Goal: Complete application form: Complete application form

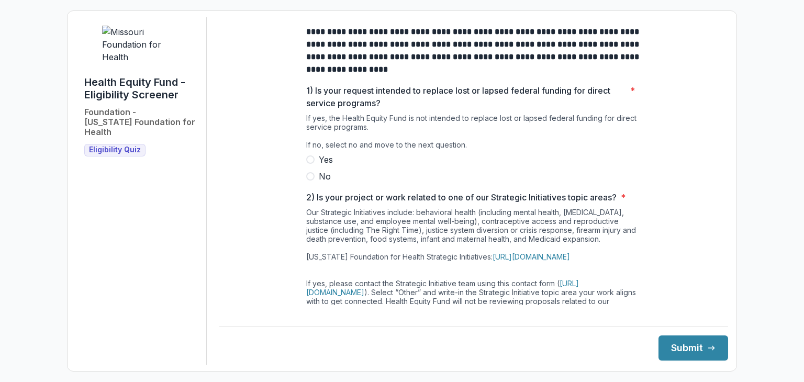
click at [311, 181] on span at bounding box center [310, 176] width 8 height 8
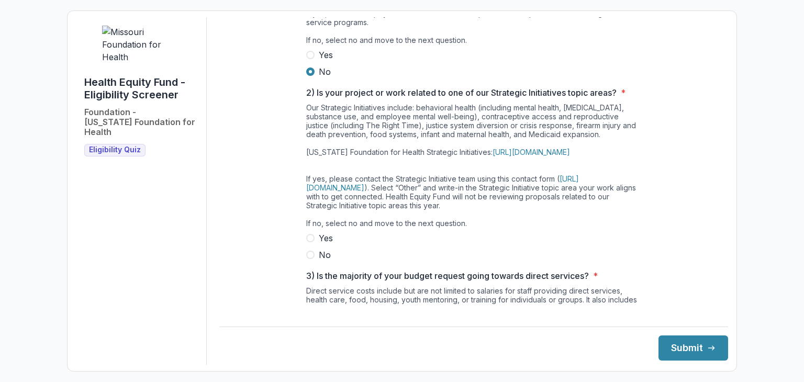
scroll to position [157, 0]
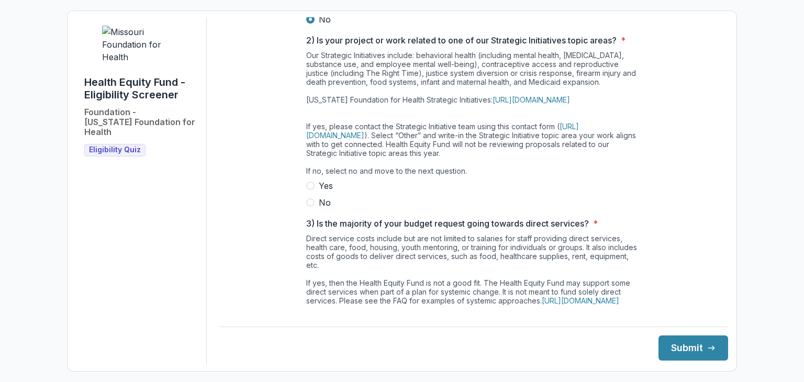
click at [308, 207] on span at bounding box center [310, 202] width 8 height 8
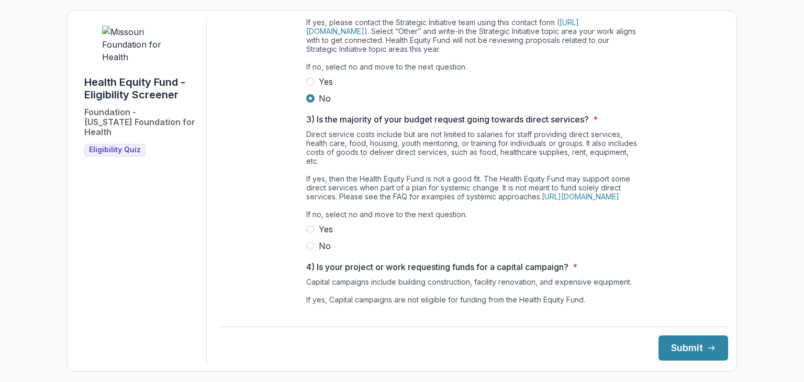
scroll to position [262, 0]
click at [311, 250] on span at bounding box center [310, 245] width 8 height 8
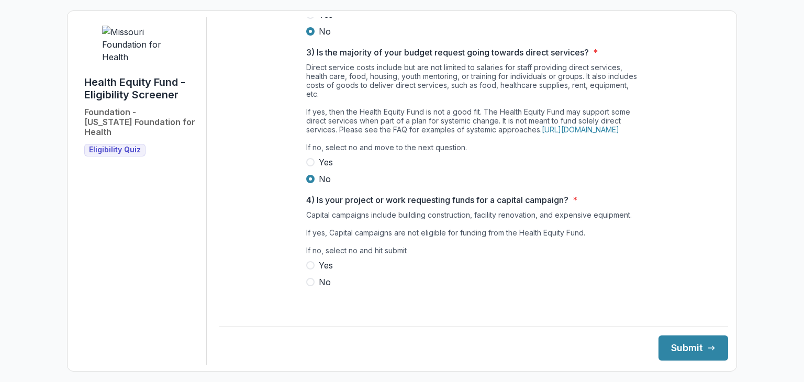
scroll to position [342, 0]
click at [308, 286] on span at bounding box center [310, 282] width 8 height 8
click at [687, 349] on button "Submit" at bounding box center [694, 348] width 70 height 25
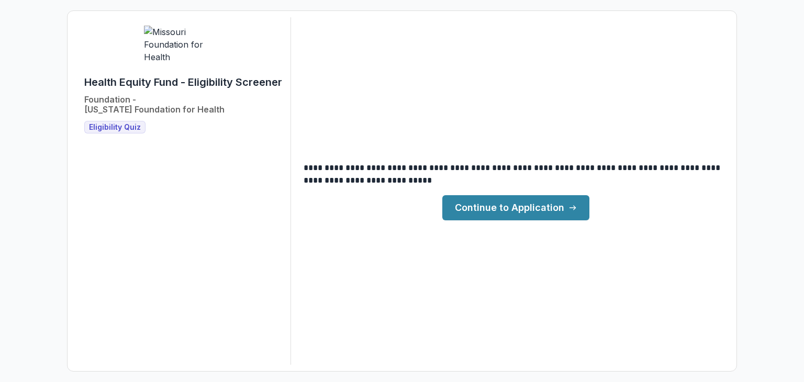
click at [547, 208] on link "Continue to Application" at bounding box center [515, 207] width 147 height 25
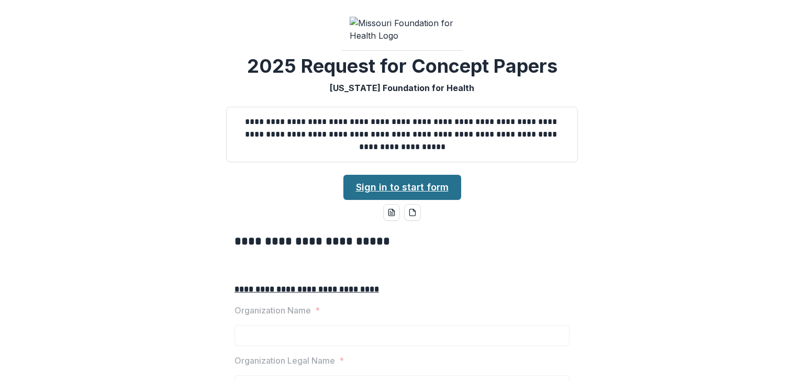
click at [415, 200] on link "Sign in to start form" at bounding box center [402, 187] width 118 height 25
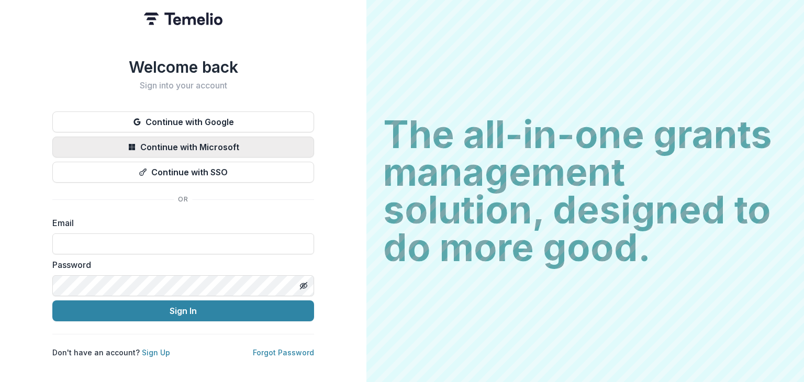
click at [184, 139] on button "Continue with Microsoft" at bounding box center [183, 147] width 262 height 21
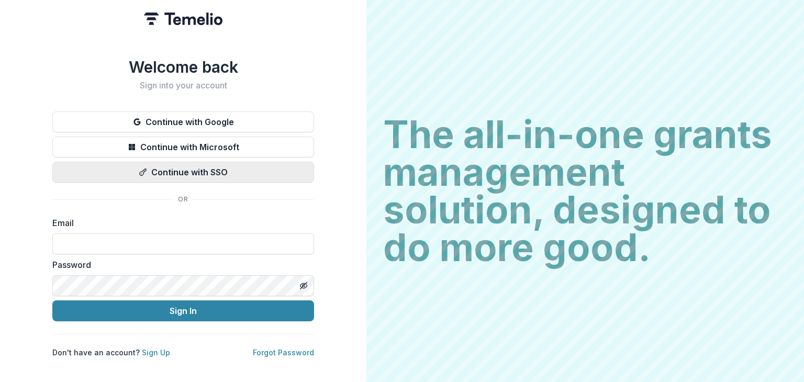
click at [183, 169] on button "Continue with SSO" at bounding box center [183, 172] width 262 height 21
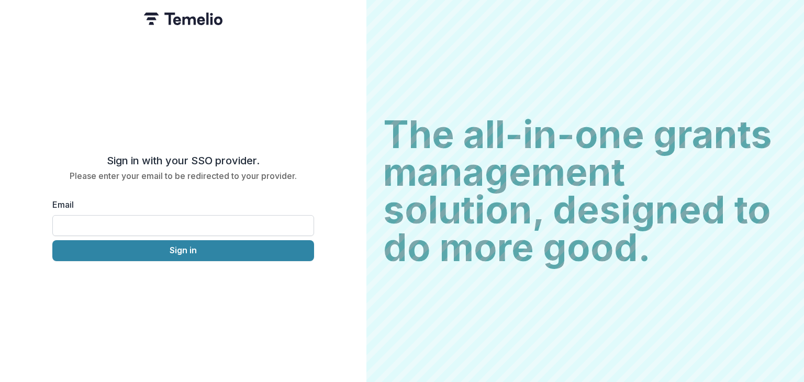
click at [125, 224] on input "Email" at bounding box center [183, 225] width 262 height 21
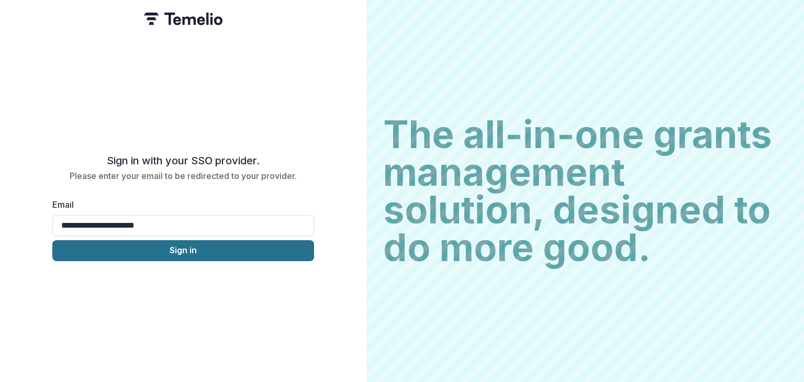
type input "**********"
click at [192, 246] on button "Sign in" at bounding box center [183, 250] width 262 height 21
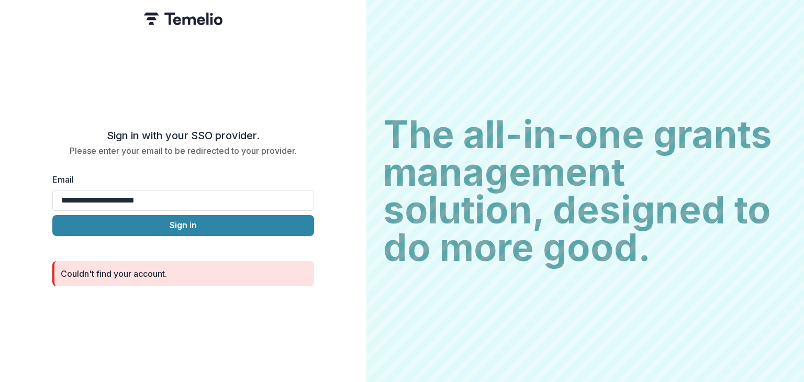
click at [286, 83] on div "**********" at bounding box center [183, 191] width 366 height 382
